Goal: Transaction & Acquisition: Purchase product/service

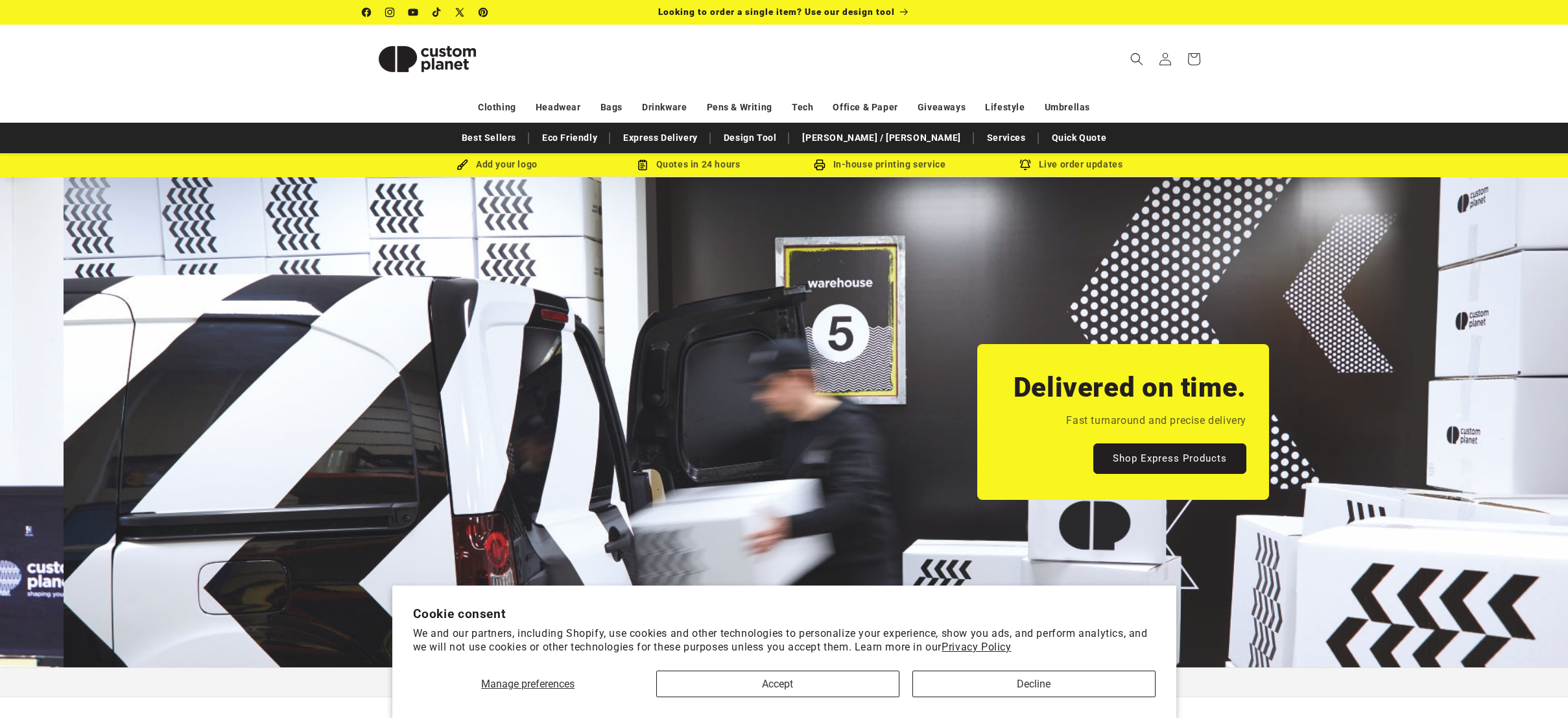
scroll to position [0, 1568]
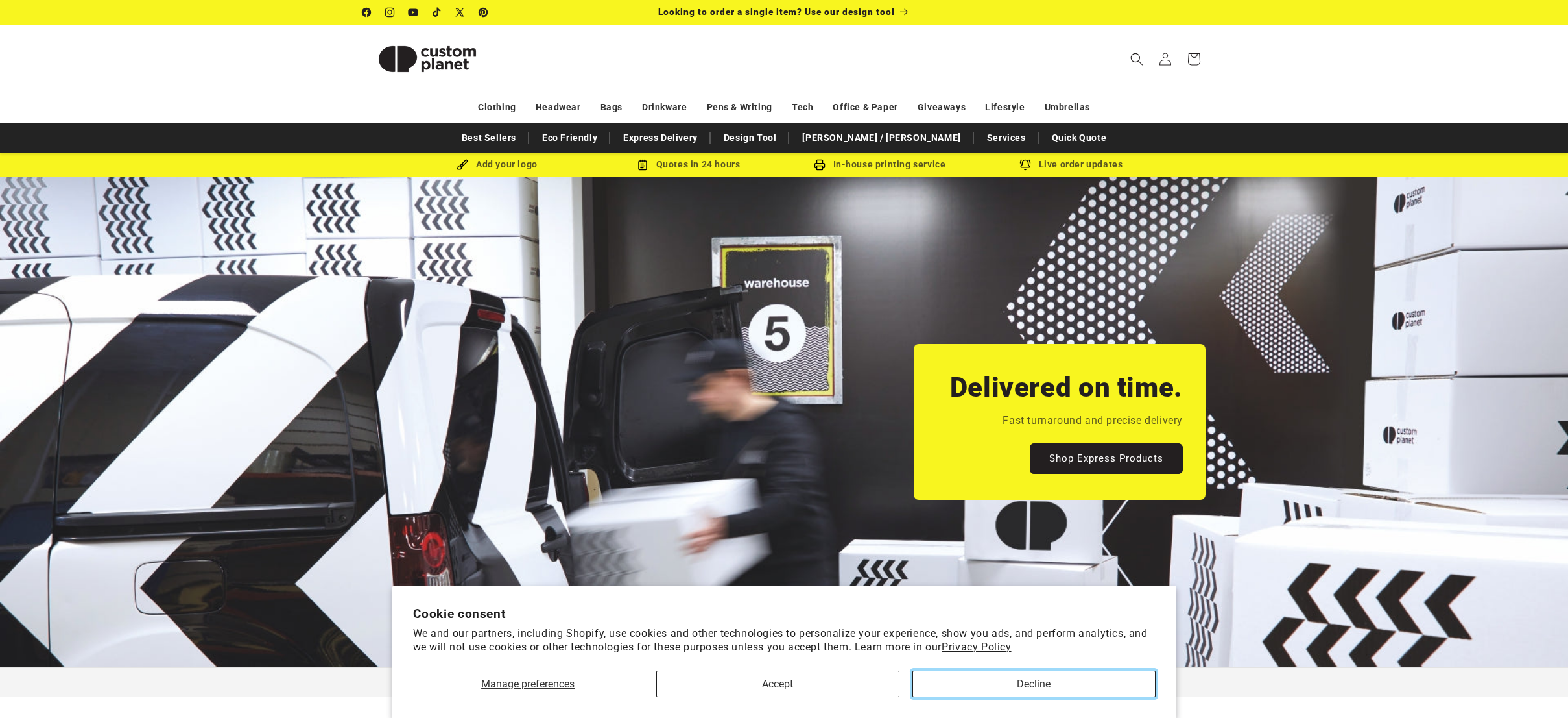
click at [1036, 677] on button "Decline" at bounding box center [1034, 683] width 243 height 26
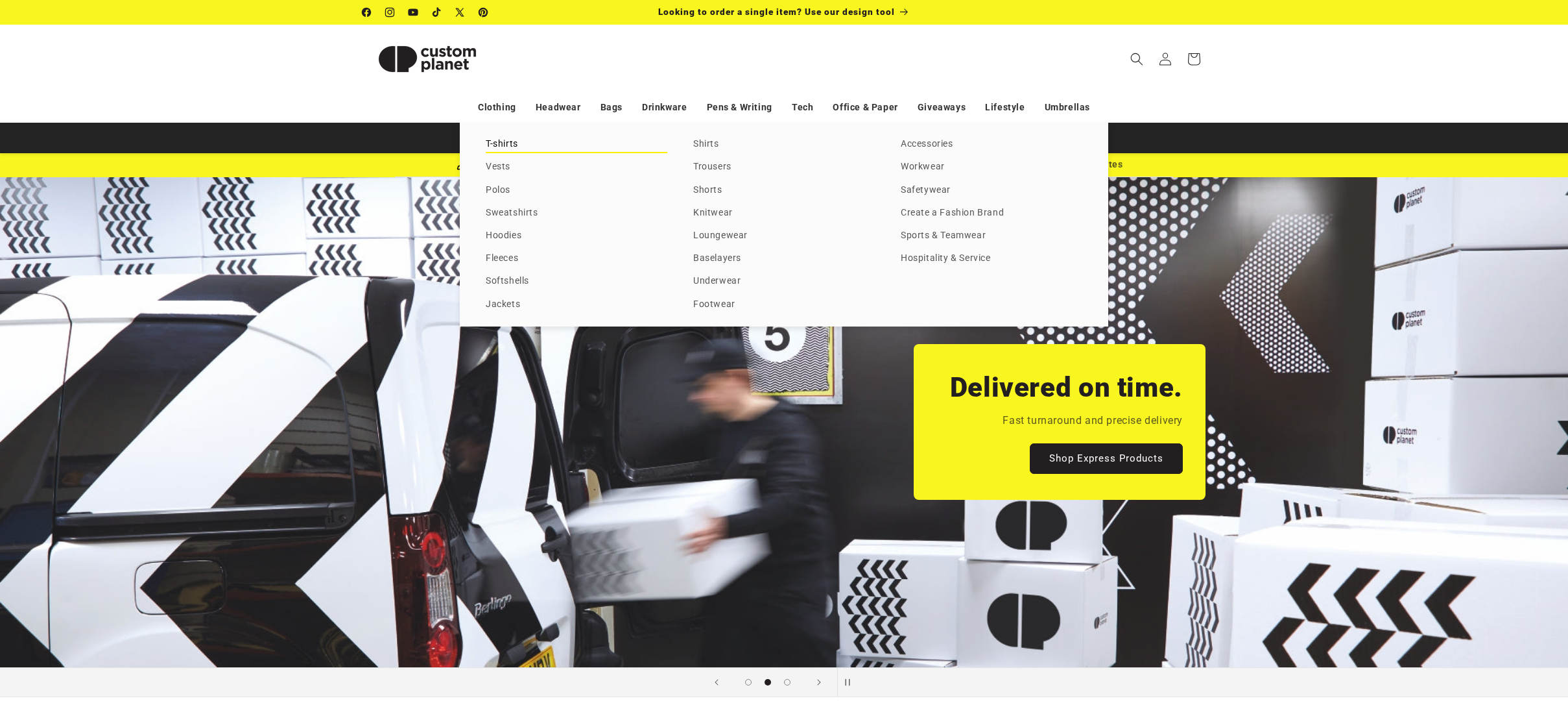
click at [507, 144] on link "T-shirts" at bounding box center [576, 144] width 182 height 17
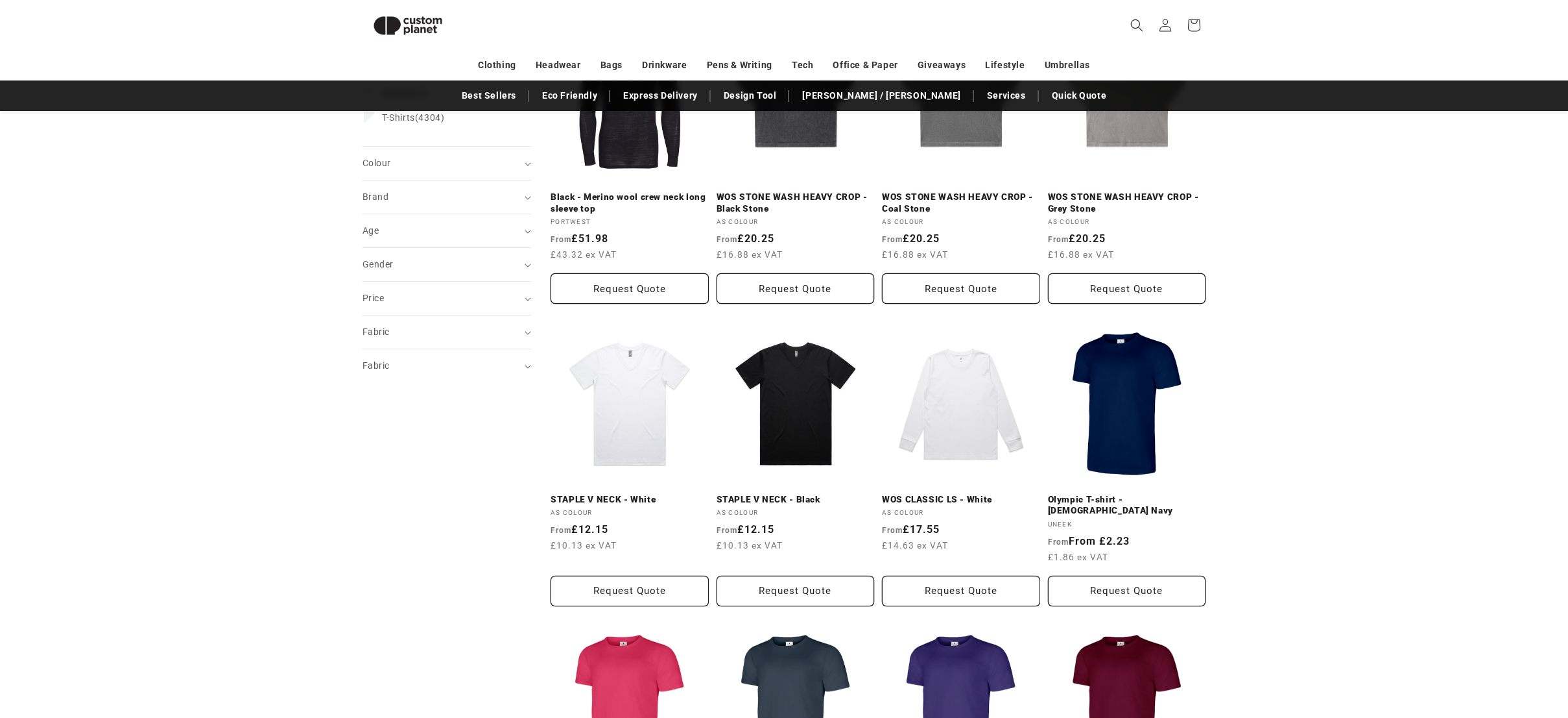
scroll to position [237, 0]
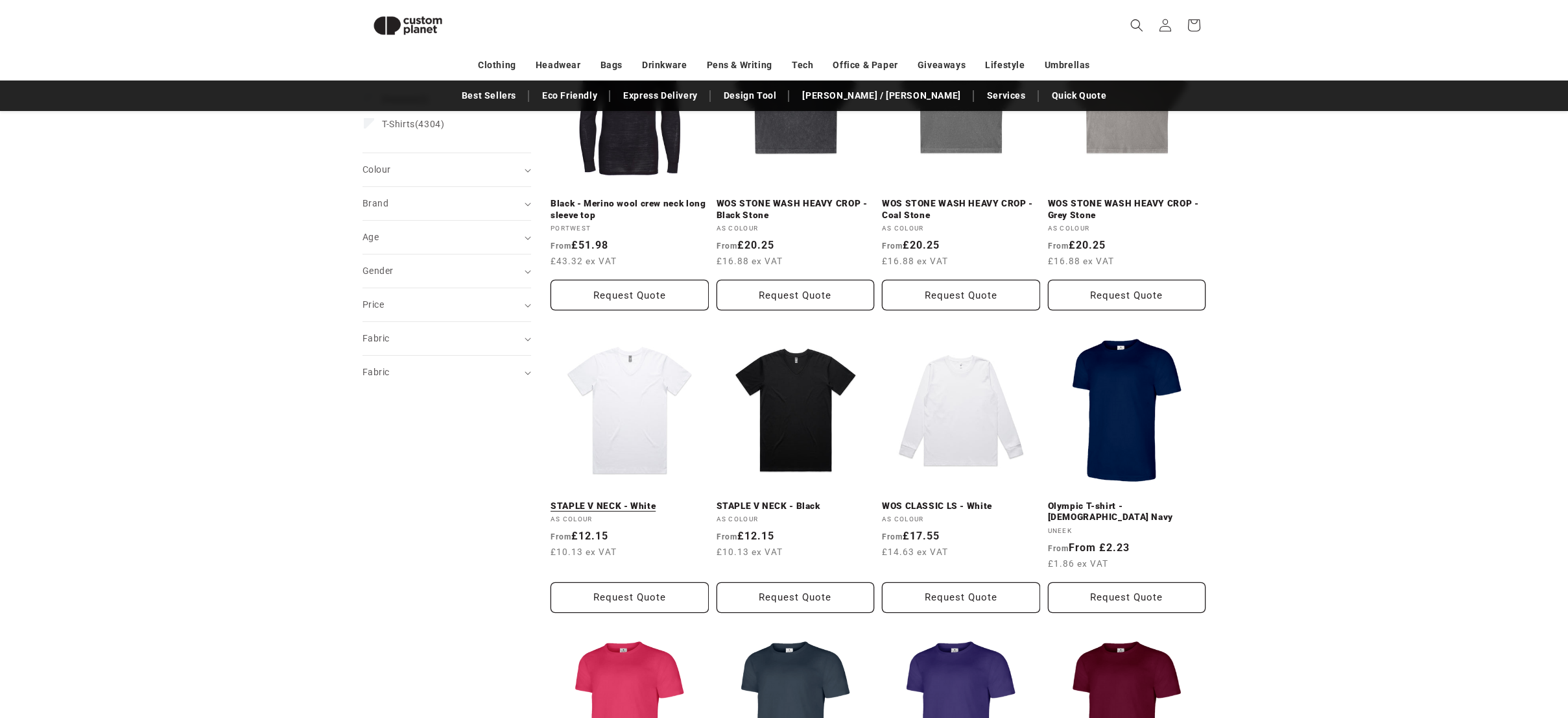
click at [598, 500] on link "STAPLE V NECK - White" at bounding box center [630, 506] width 158 height 12
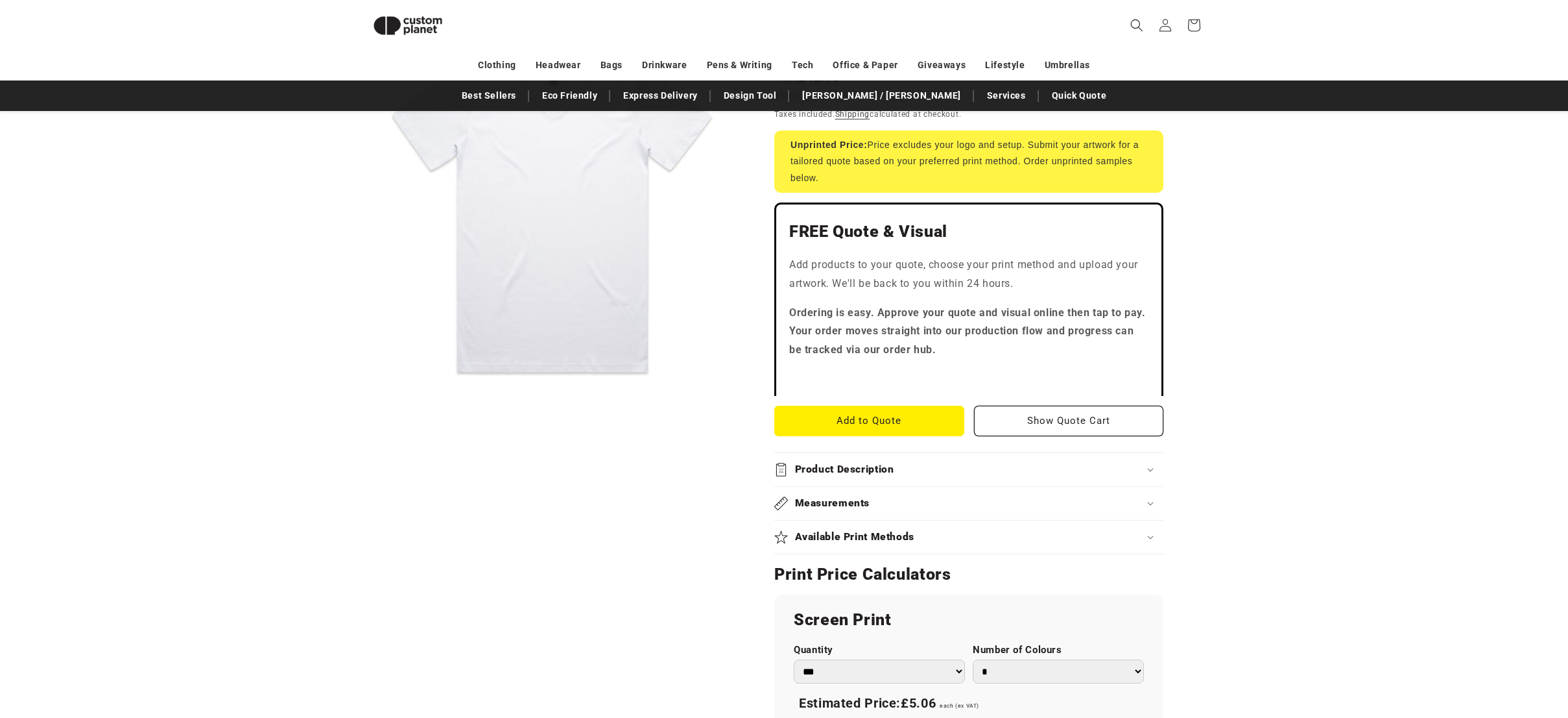
scroll to position [223, 0]
